Goal: Use online tool/utility: Utilize a website feature to perform a specific function

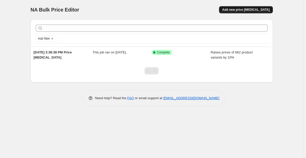
click at [239, 8] on span "Add new price [MEDICAL_DATA]" at bounding box center [245, 10] width 47 height 4
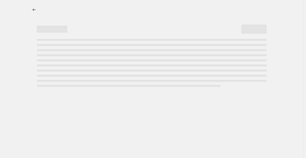
select select "percentage"
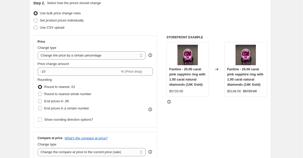
scroll to position [59, 0]
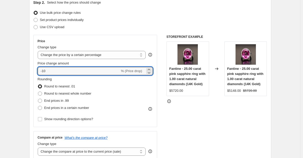
drag, startPoint x: 50, startPoint y: 70, endPoint x: 38, endPoint y: 71, distance: 12.3
click at [38, 71] on div "Price Change type Change the price to a certain amount Change the price by a ce…" at bounding box center [95, 81] width 124 height 92
type input "20"
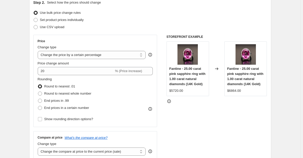
click at [138, 97] on div "Rounding Round to nearest .01 Round to nearest whole number End prices in .99 E…" at bounding box center [95, 93] width 115 height 35
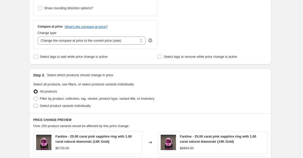
scroll to position [170, 0]
click at [36, 99] on span at bounding box center [36, 98] width 4 height 4
click at [34, 96] on input "Filter by product, collection, tag, vendor, product type, variant title, or inv…" at bounding box center [34, 96] width 0 height 0
radio input "true"
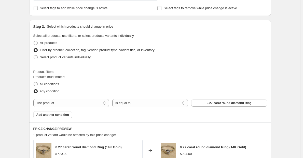
scroll to position [218, 0]
click at [102, 104] on select "The product The product's collection The product's tag The product's vendor The…" at bounding box center [71, 103] width 76 height 8
select select "tag"
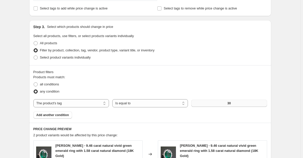
click at [200, 104] on button "30" at bounding box center [229, 102] width 76 height 7
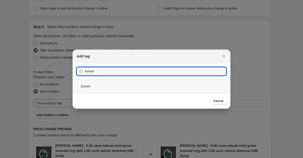
type input "eshed"
click at [116, 86] on div "Eshed" at bounding box center [152, 86] width 158 height 14
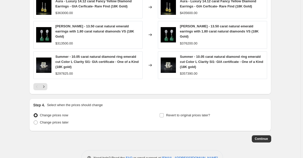
scroll to position [423, 0]
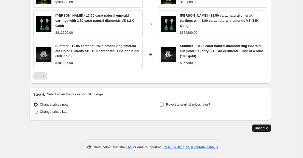
click at [262, 126] on span "Continue" at bounding box center [261, 128] width 13 height 4
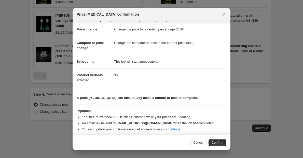
scroll to position [10, 0]
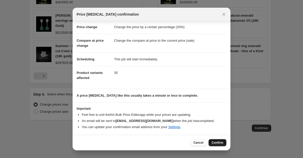
click at [218, 141] on span "Confirm" at bounding box center [218, 142] width 12 height 4
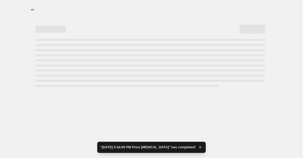
select select "percentage"
select select "tag"
